Goal: Task Accomplishment & Management: Use online tool/utility

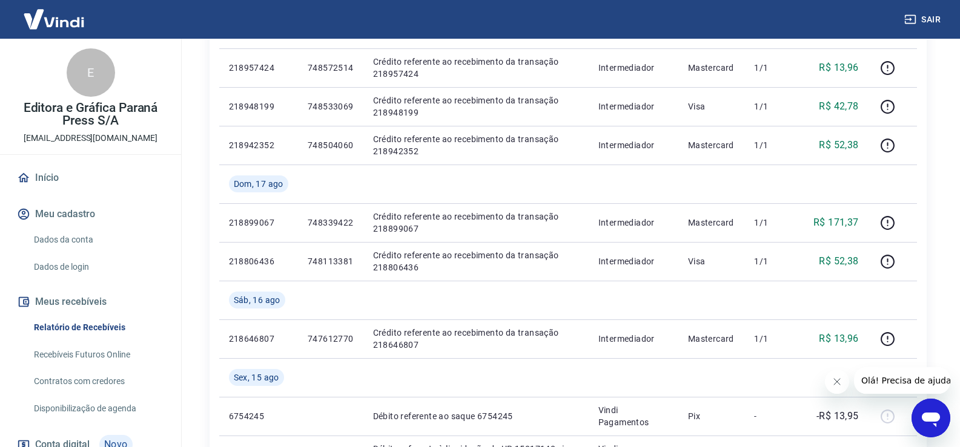
scroll to position [242, 0]
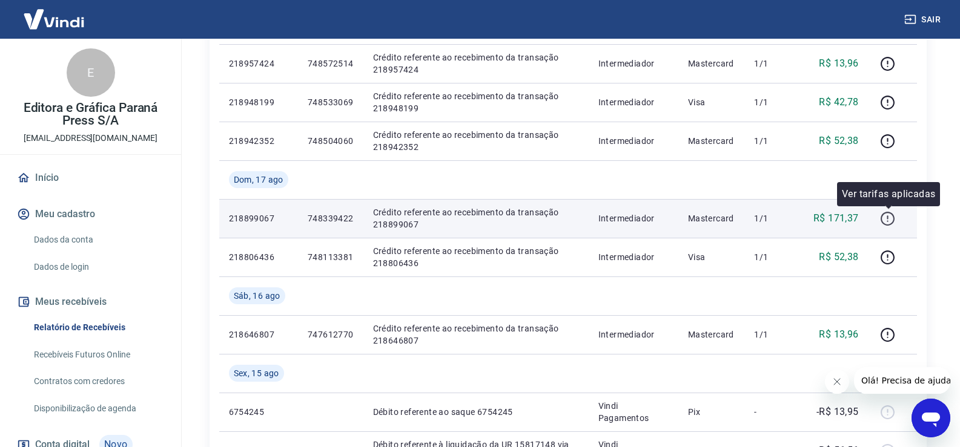
click at [888, 217] on icon "button" at bounding box center [887, 218] width 1 height 4
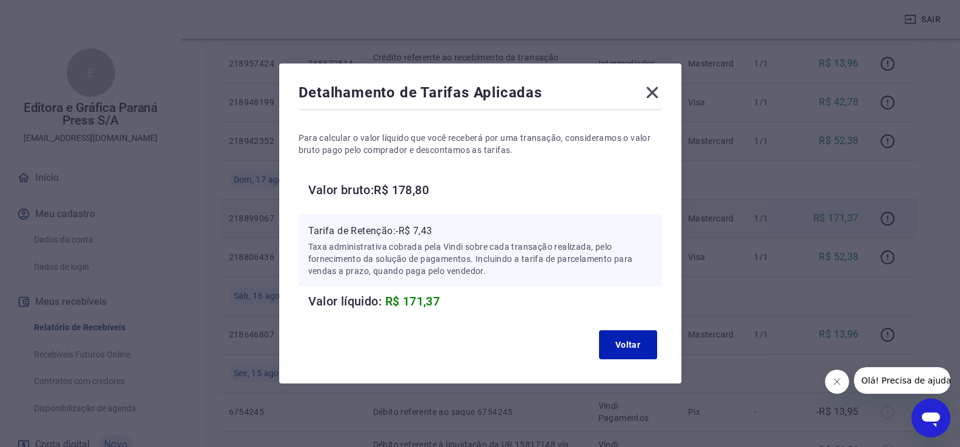
click at [656, 94] on icon at bounding box center [652, 93] width 12 height 12
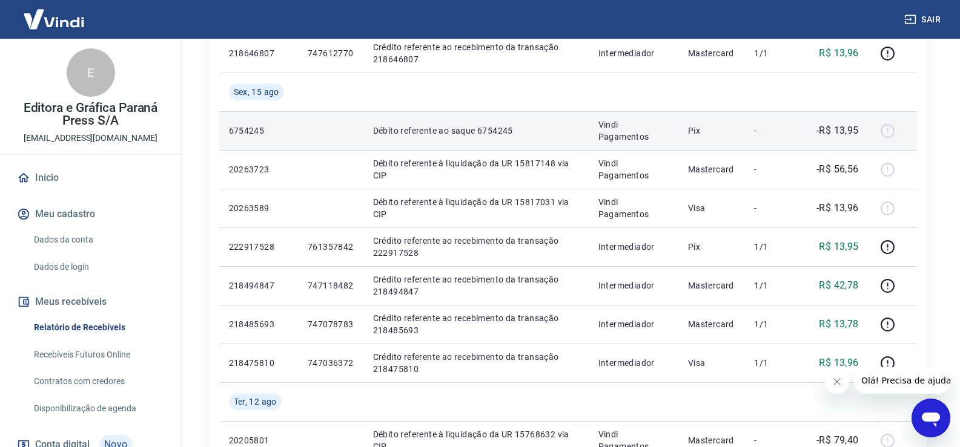
scroll to position [545, 0]
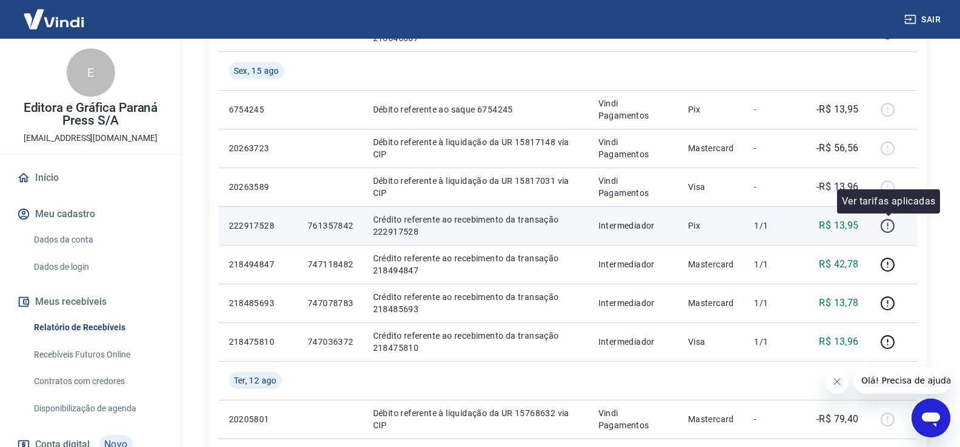
click at [886, 226] on icon "button" at bounding box center [887, 226] width 15 height 15
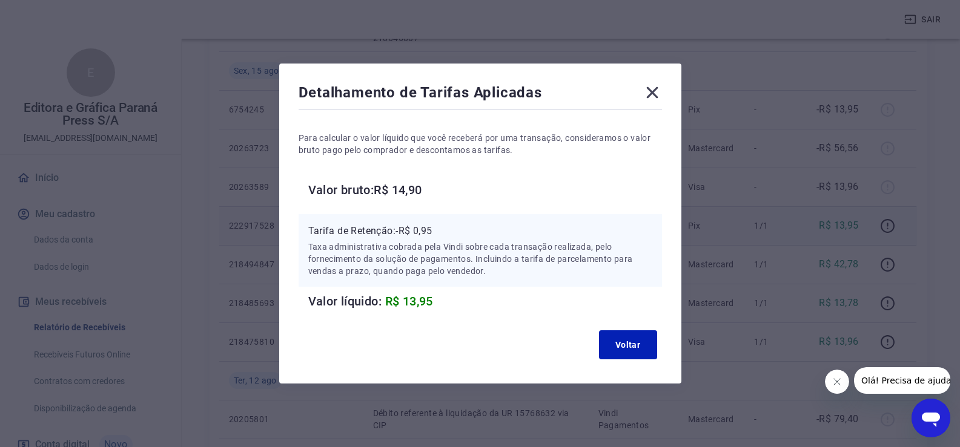
click at [655, 93] on icon at bounding box center [652, 93] width 12 height 12
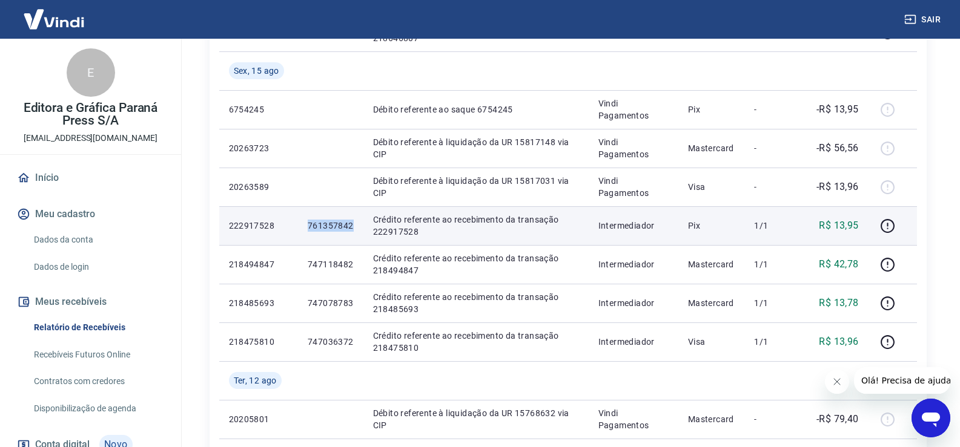
drag, startPoint x: 306, startPoint y: 229, endPoint x: 352, endPoint y: 234, distance: 46.9
click at [352, 234] on td "761357842" at bounding box center [330, 225] width 65 height 39
copy p "761357842"
click at [883, 228] on icon "button" at bounding box center [887, 226] width 15 height 15
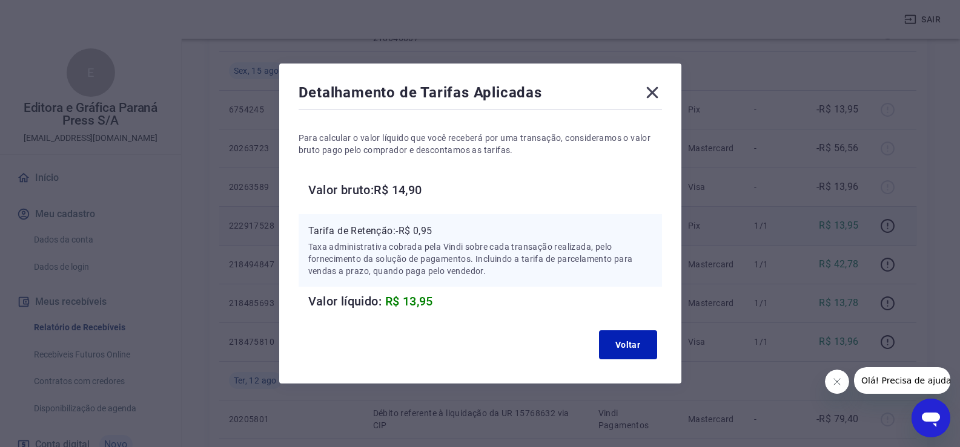
click at [658, 90] on icon at bounding box center [652, 93] width 12 height 12
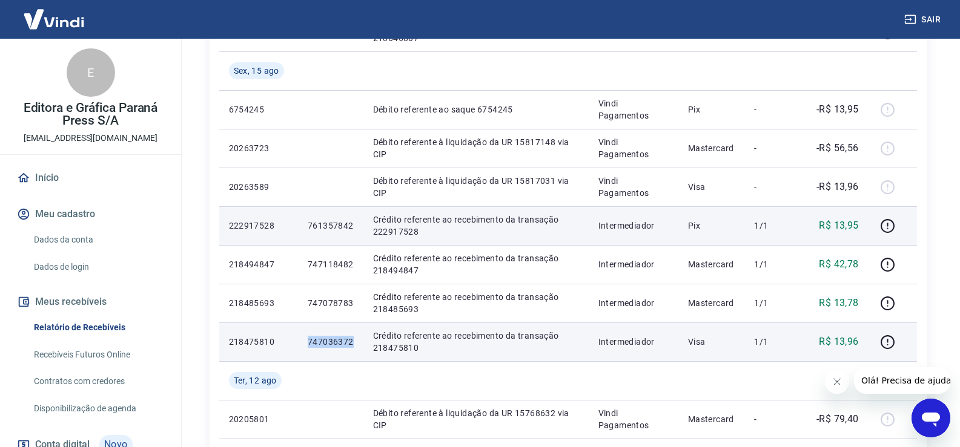
drag, startPoint x: 306, startPoint y: 340, endPoint x: 354, endPoint y: 344, distance: 48.0
click at [354, 344] on td "747036372" at bounding box center [330, 342] width 65 height 39
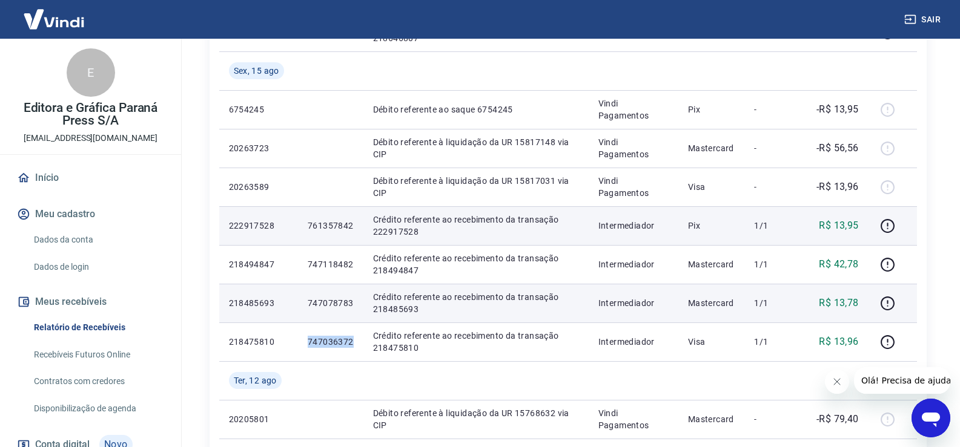
copy p "747036372"
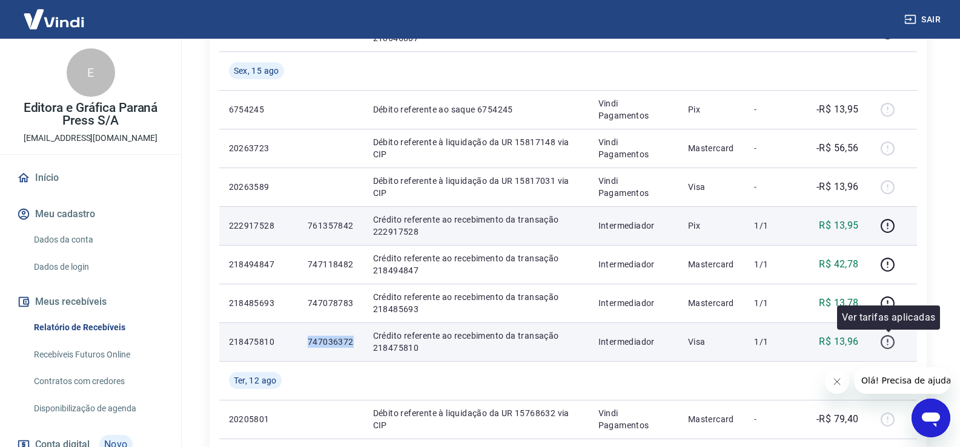
click at [892, 341] on icon "button" at bounding box center [887, 342] width 15 height 15
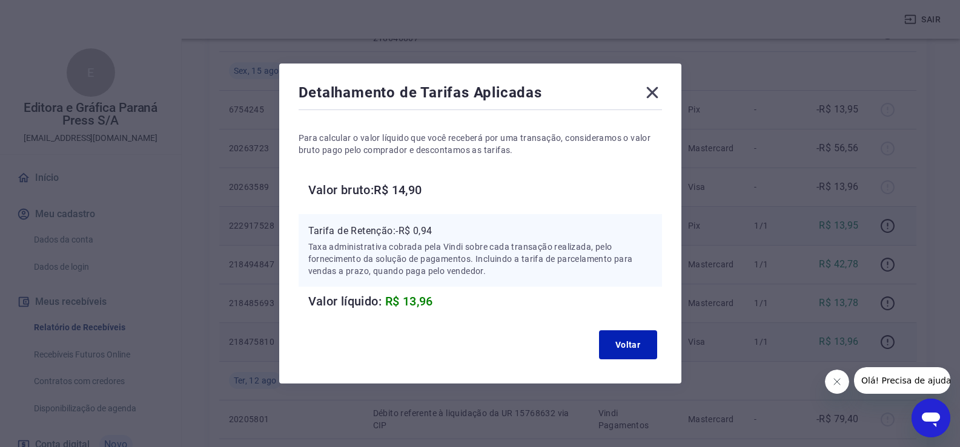
click at [658, 83] on icon at bounding box center [651, 92] width 19 height 19
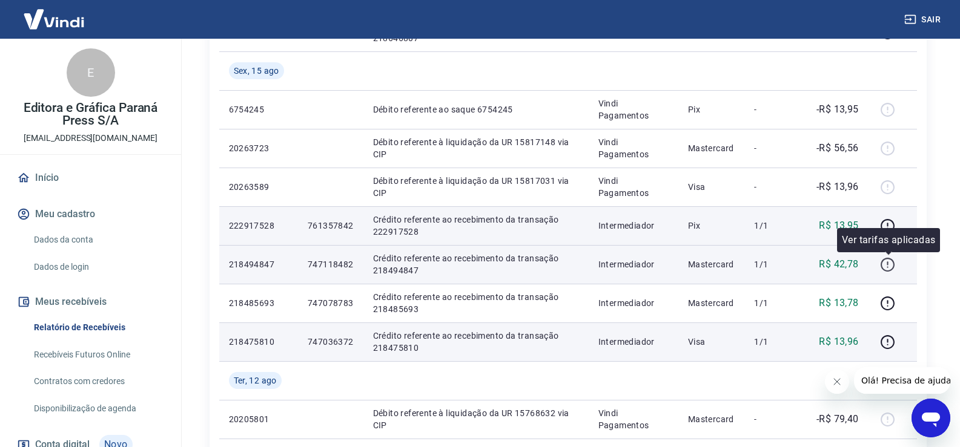
click at [890, 266] on icon "button" at bounding box center [887, 264] width 15 height 15
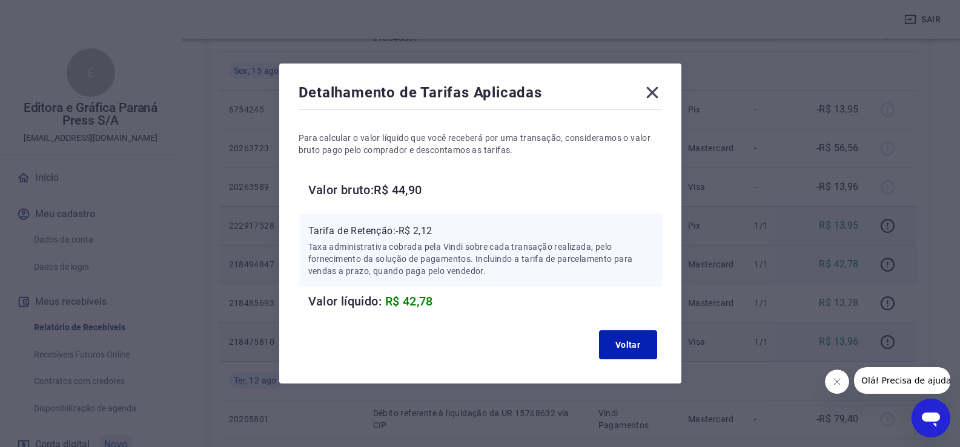
click at [656, 91] on icon at bounding box center [652, 93] width 12 height 12
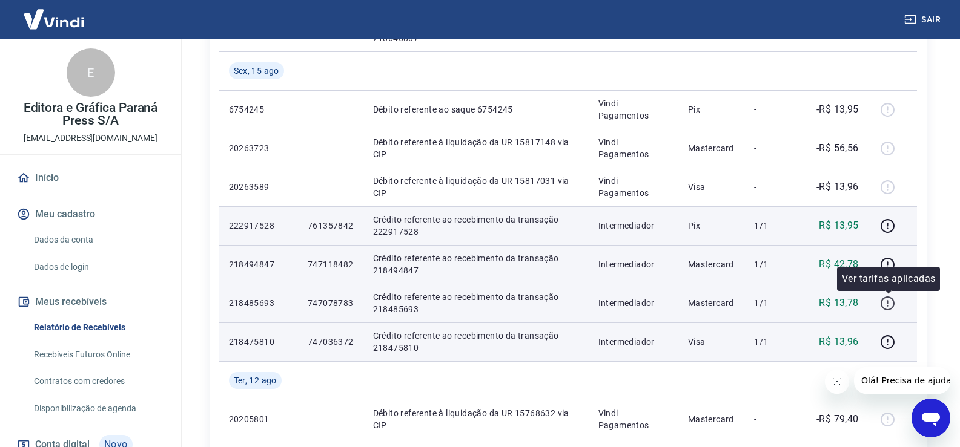
click at [889, 306] on icon "button" at bounding box center [887, 303] width 15 height 15
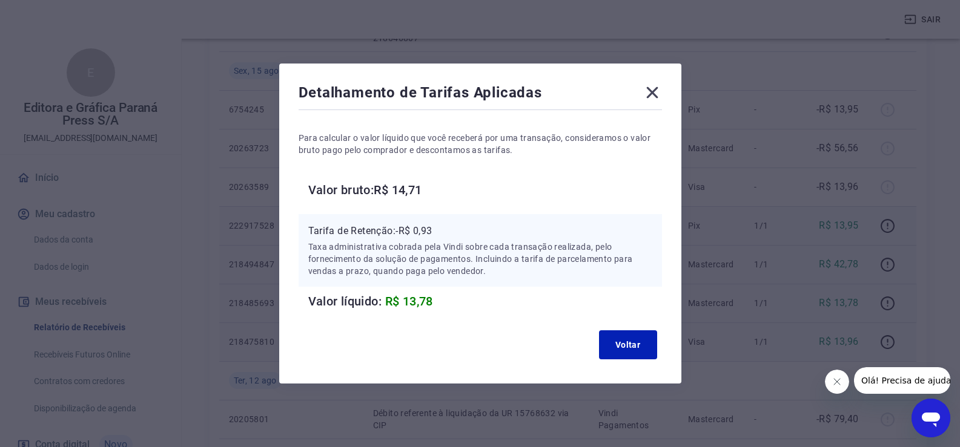
click at [656, 88] on icon at bounding box center [651, 92] width 19 height 19
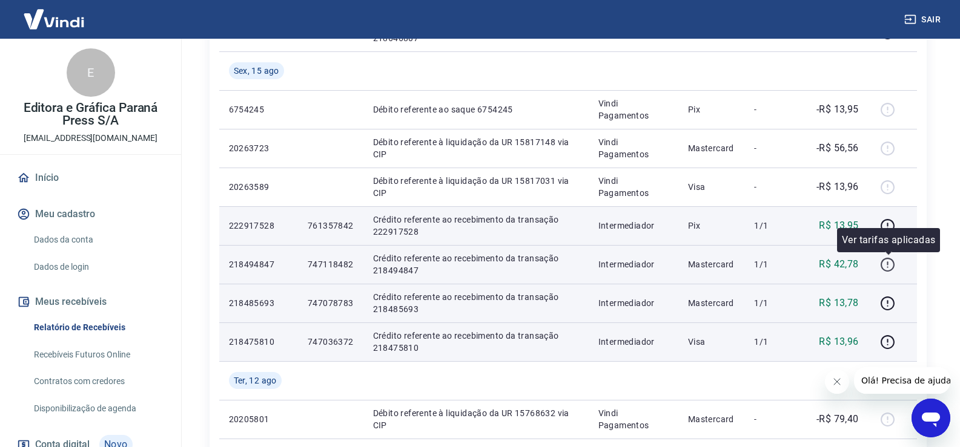
click at [889, 263] on icon "button" at bounding box center [887, 264] width 15 height 15
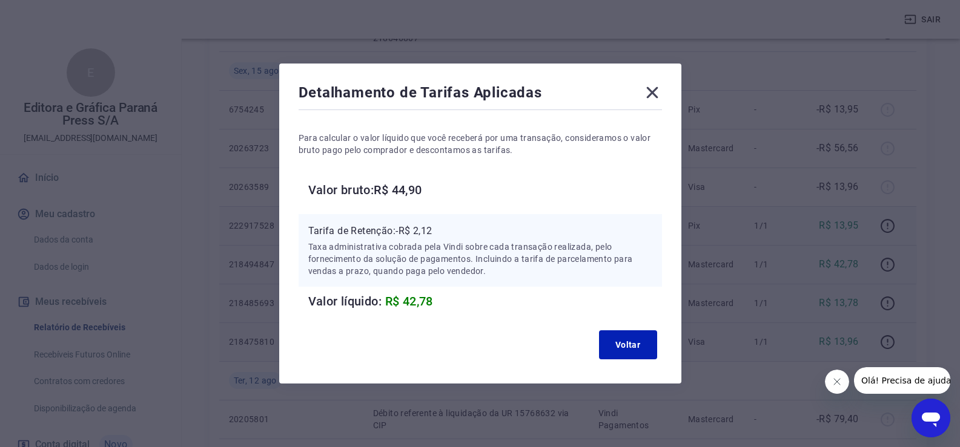
click at [656, 93] on icon at bounding box center [652, 93] width 12 height 12
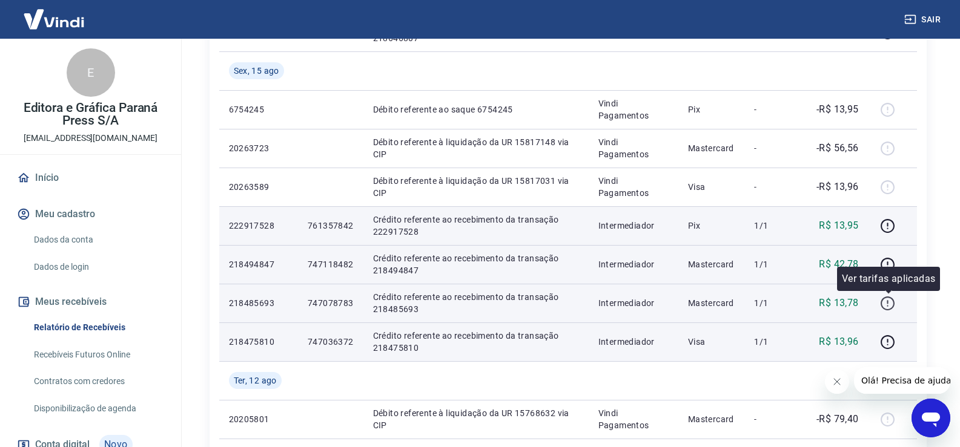
click at [888, 305] on icon "button" at bounding box center [887, 303] width 15 height 15
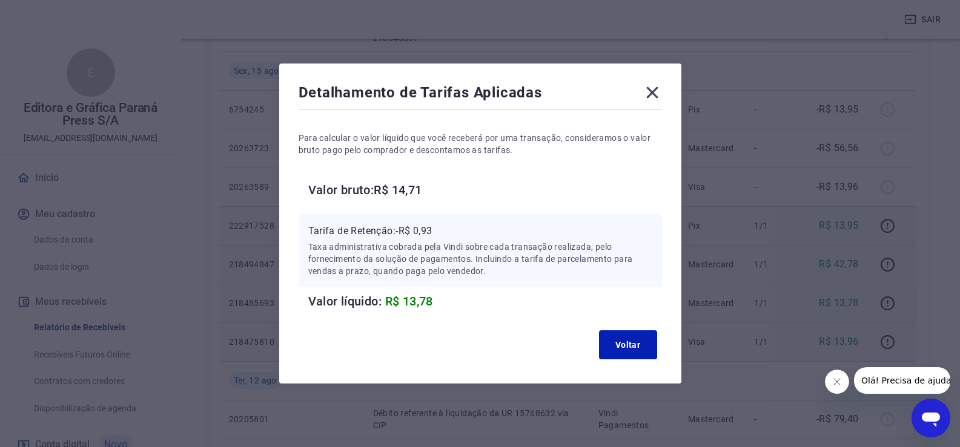
click at [657, 91] on icon at bounding box center [652, 93] width 12 height 12
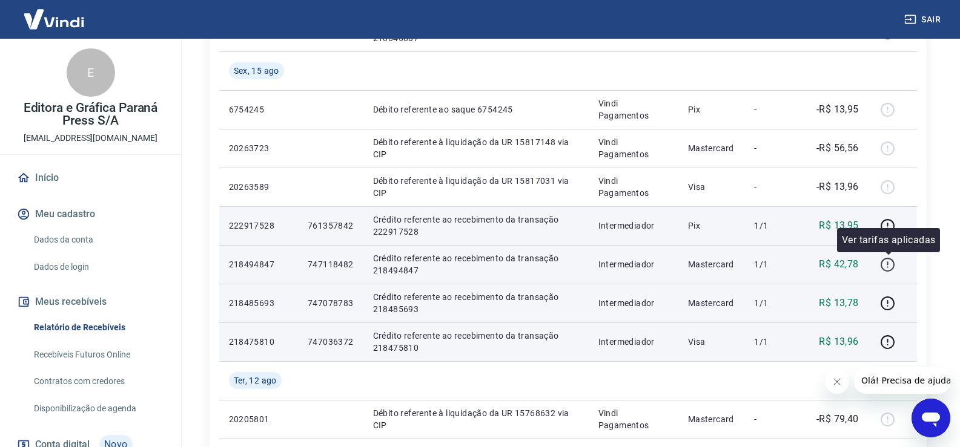
click at [891, 264] on icon "button" at bounding box center [887, 264] width 15 height 15
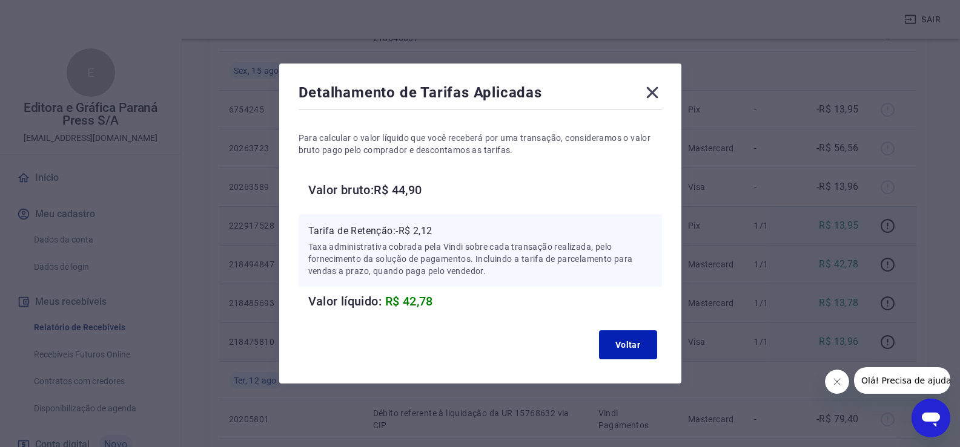
click at [662, 93] on icon at bounding box center [651, 92] width 19 height 19
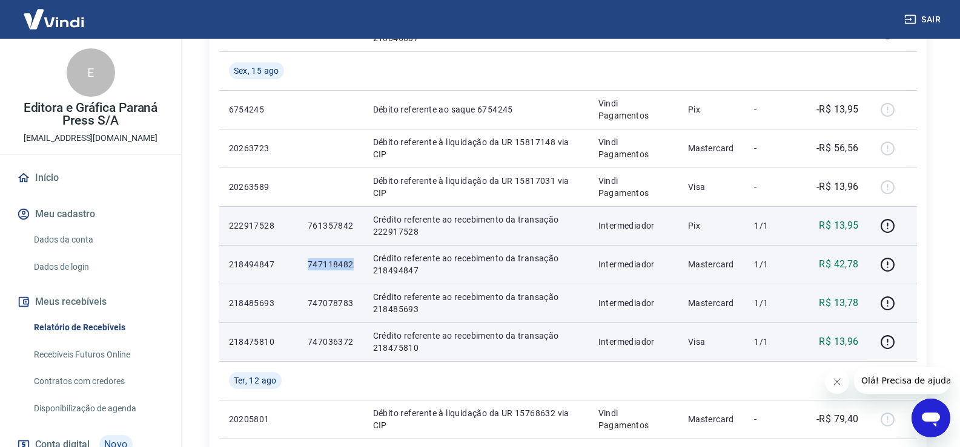
drag, startPoint x: 304, startPoint y: 265, endPoint x: 354, endPoint y: 265, distance: 50.3
click at [354, 265] on td "747118482" at bounding box center [330, 264] width 65 height 39
copy p "747118482"
click at [312, 280] on td "747118482" at bounding box center [330, 264] width 65 height 39
drag, startPoint x: 307, startPoint y: 259, endPoint x: 353, endPoint y: 267, distance: 46.7
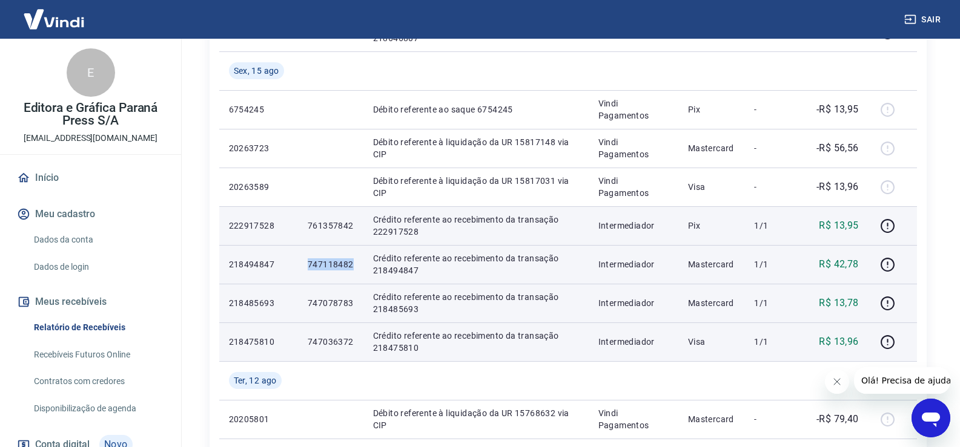
click at [353, 267] on td "747118482" at bounding box center [330, 264] width 65 height 39
copy p "747118482"
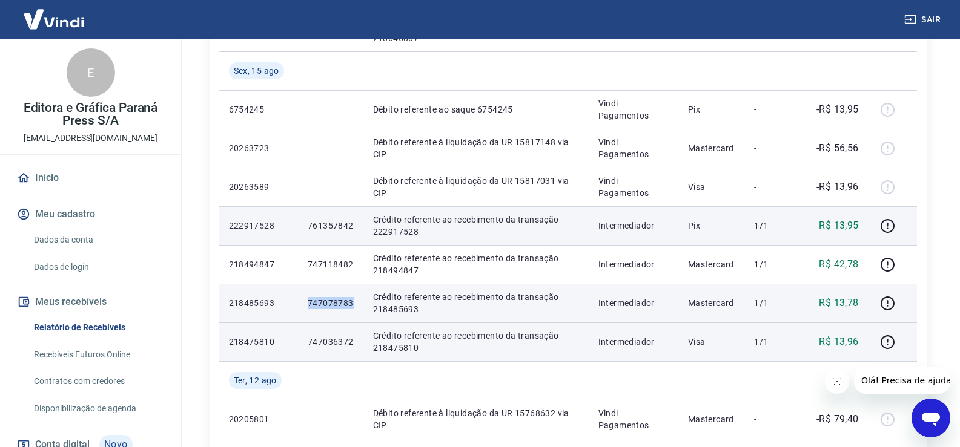
drag, startPoint x: 308, startPoint y: 303, endPoint x: 353, endPoint y: 303, distance: 44.8
click at [353, 303] on td "747078783" at bounding box center [330, 303] width 65 height 39
copy p "747078783"
click at [890, 305] on icon "button" at bounding box center [887, 303] width 15 height 15
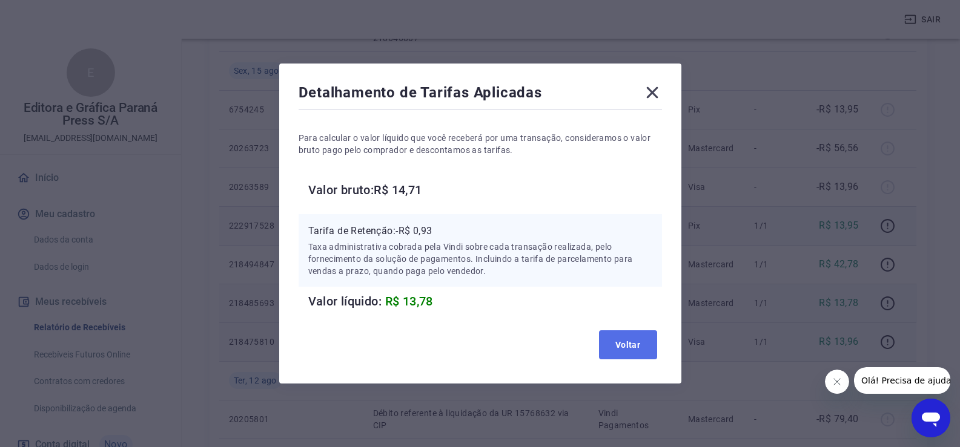
click at [657, 339] on button "Voltar" at bounding box center [628, 345] width 58 height 29
